Goal: Transaction & Acquisition: Purchase product/service

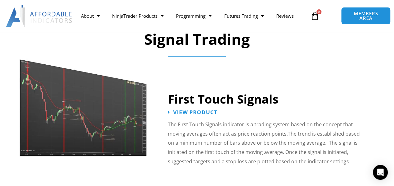
scroll to position [981, 0]
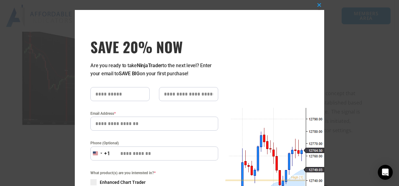
click at [50, 133] on div "Close this module SAVE 20% NOW Are you ready to take NinjaTrader to the next le…" at bounding box center [199, 93] width 399 height 186
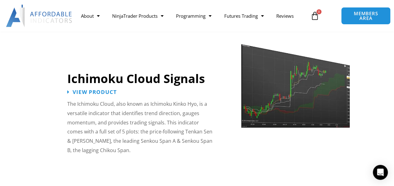
scroll to position [1106, 0]
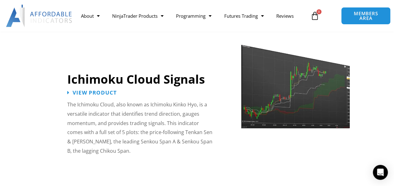
click at [152, 108] on p "The Ichimoku Cloud, also known as Ichimoku Kinko Hyo, is a versatile indicator …" at bounding box center [140, 128] width 147 height 56
click at [108, 90] on span "View Product" at bounding box center [95, 93] width 49 height 6
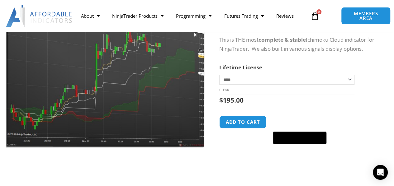
scroll to position [94, 0]
